Goal: Check status: Check status

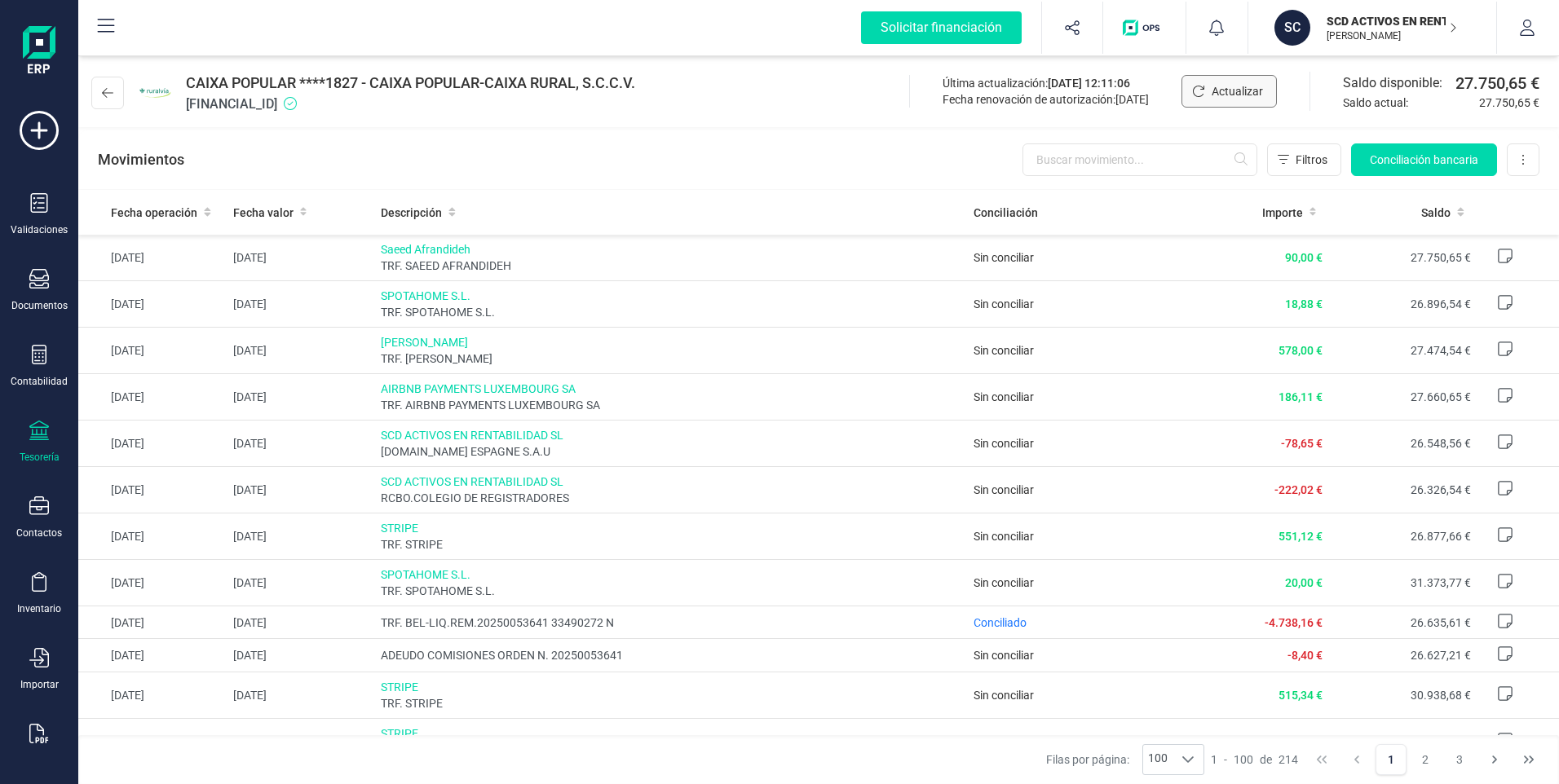
click at [1231, 96] on span "Actualizar" at bounding box center [1237, 91] width 52 height 16
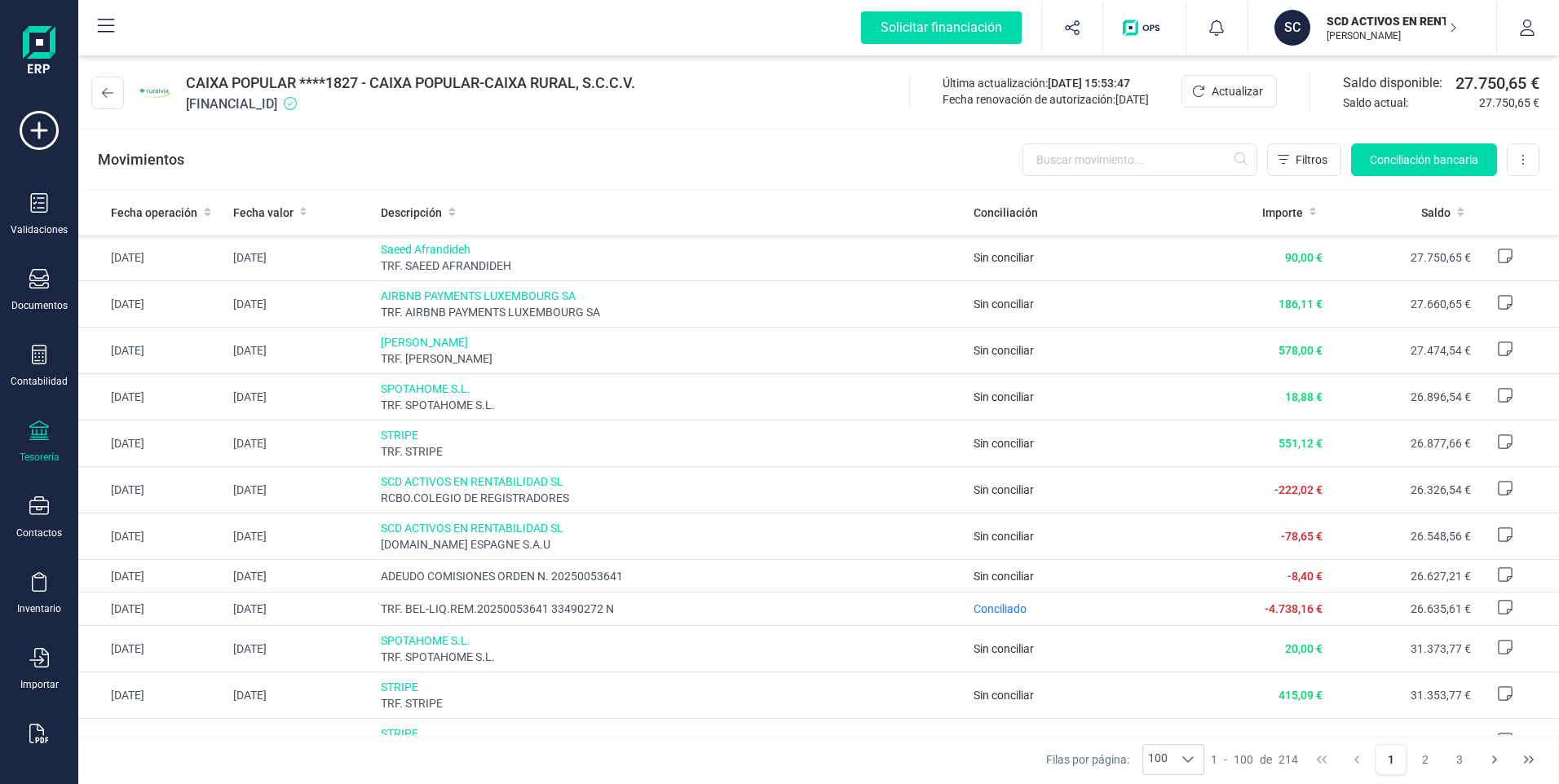
click at [912, 138] on div "Movimientos Filtros Conciliación bancaria Descargar Excel Eliminar cuenta" at bounding box center [818, 160] width 1481 height 59
click at [1357, 23] on p "SCD ACTIVOS EN RENTABILIDAD SL" at bounding box center [1392, 21] width 131 height 16
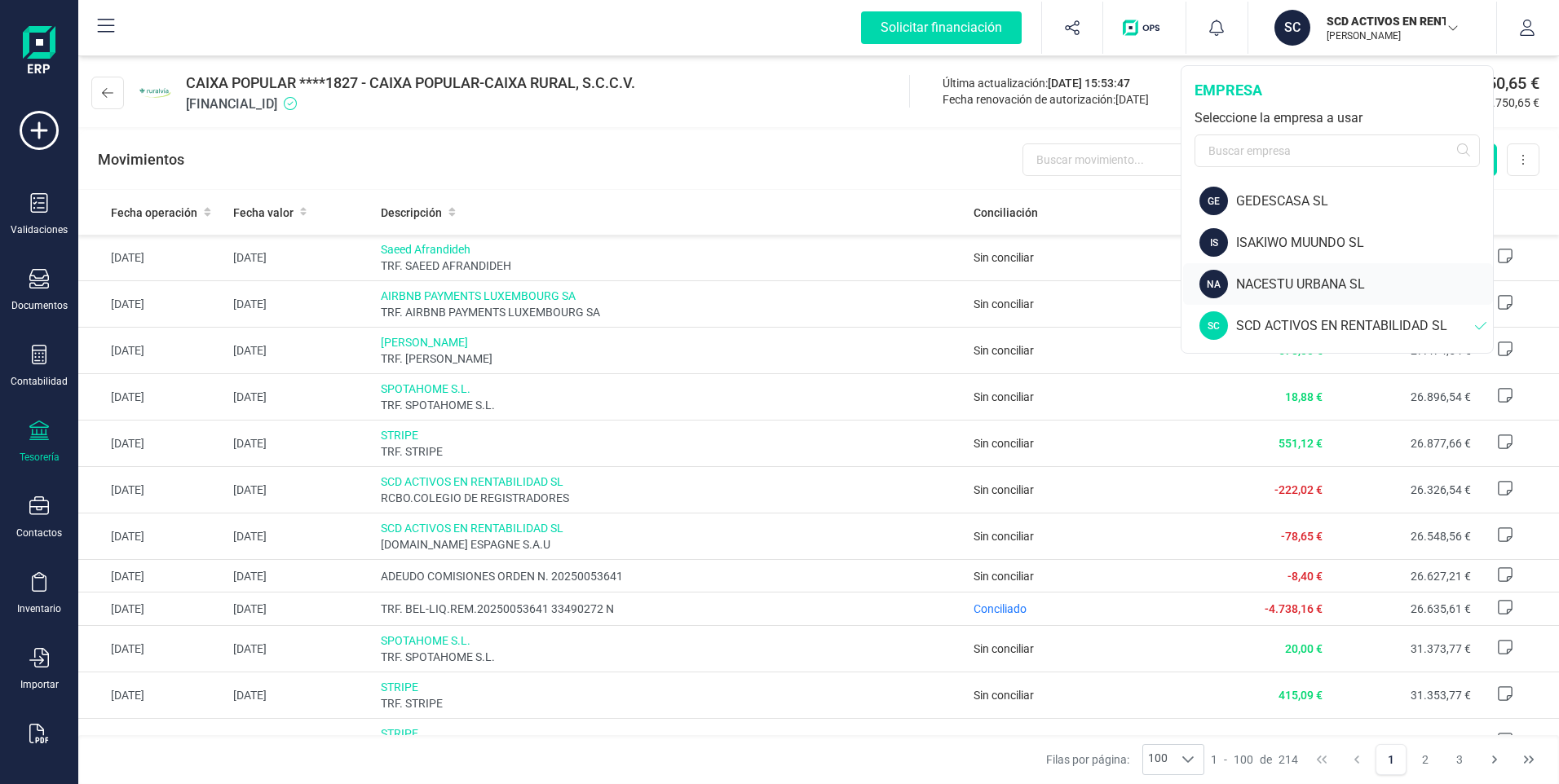
click at [1260, 284] on div "NACESTU URBANA SL" at bounding box center [1364, 284] width 257 height 20
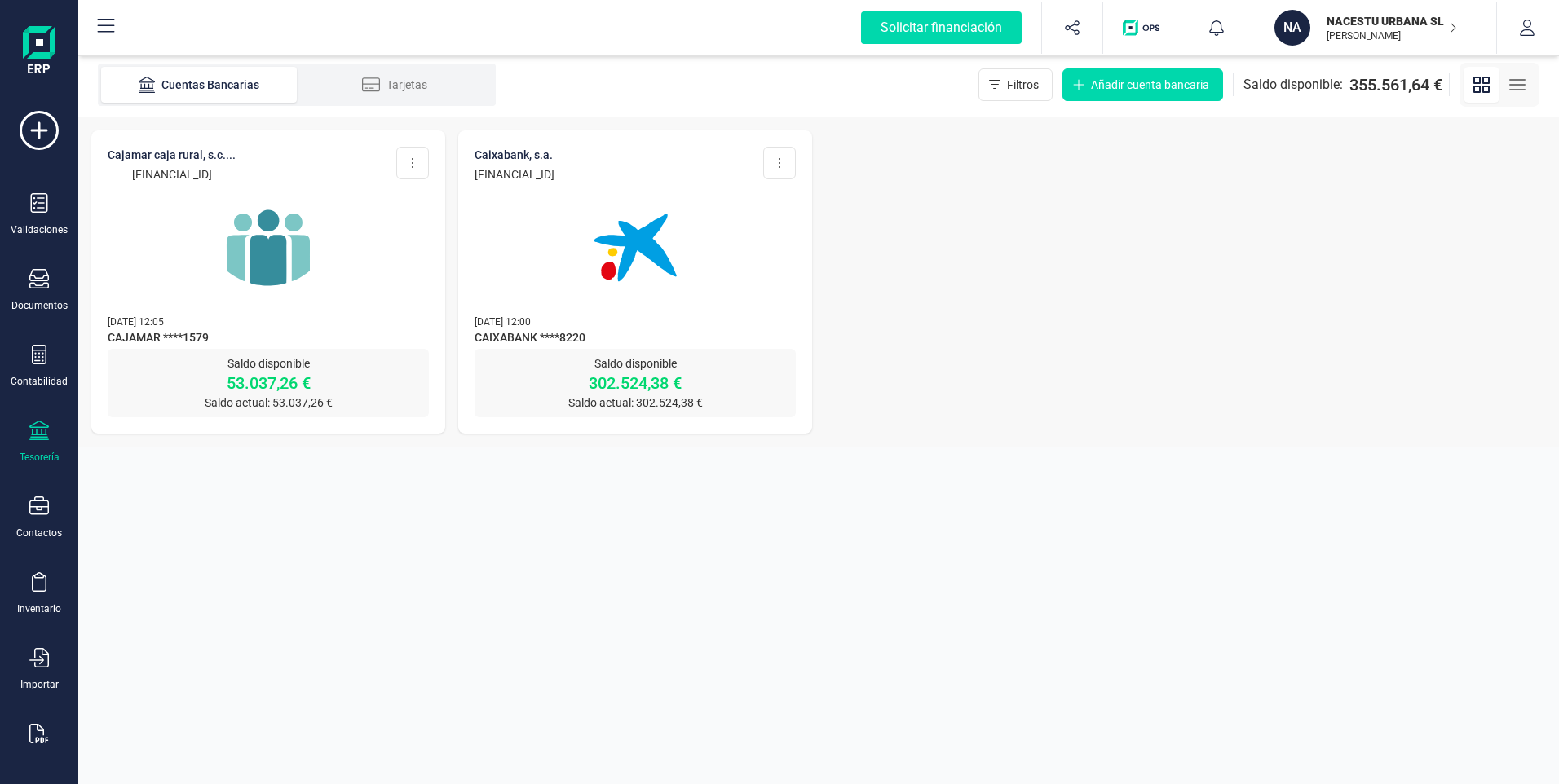
click at [258, 271] on img at bounding box center [268, 248] width 137 height 137
